Goal: Task Accomplishment & Management: Manage account settings

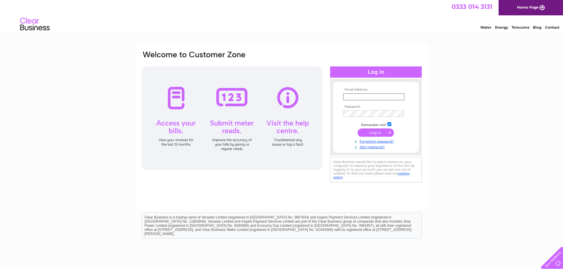
click at [382, 93] on input "text" at bounding box center [373, 96] width 61 height 7
type input "hayllar.helbeck@googlemail.com"
click at [372, 135] on input "submit" at bounding box center [375, 132] width 36 height 8
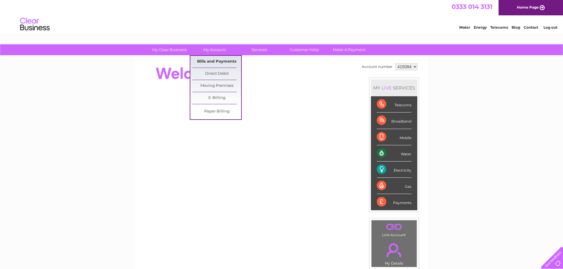
click at [224, 60] on link "Bills and Payments" at bounding box center [216, 62] width 49 height 12
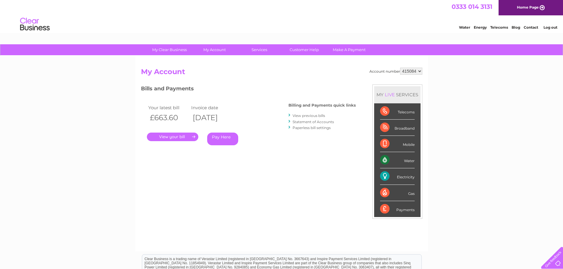
click at [180, 135] on link "." at bounding box center [172, 137] width 51 height 9
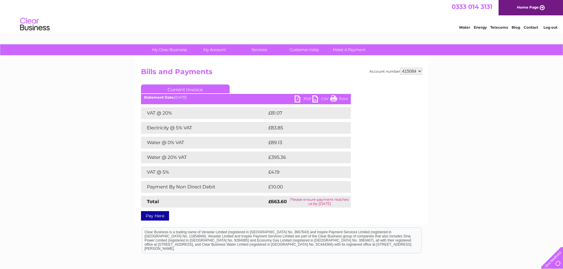
click at [342, 100] on link "Print" at bounding box center [339, 99] width 18 height 9
click at [300, 98] on link "PDF" at bounding box center [303, 99] width 18 height 9
click at [552, 26] on link "Log out" at bounding box center [550, 27] width 14 height 4
